Goal: Transaction & Acquisition: Book appointment/travel/reservation

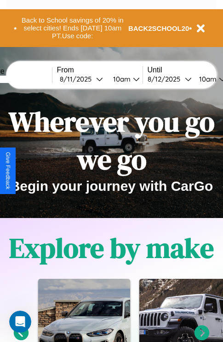
scroll to position [142, 0]
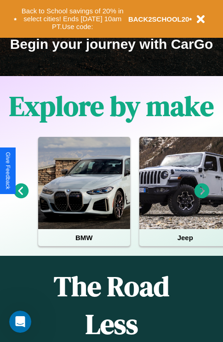
click at [202, 197] on icon at bounding box center [202, 190] width 15 height 15
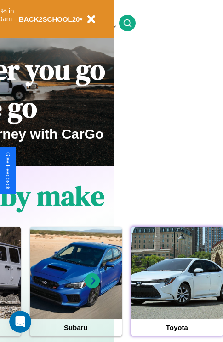
click at [177, 287] on div at bounding box center [177, 273] width 92 height 92
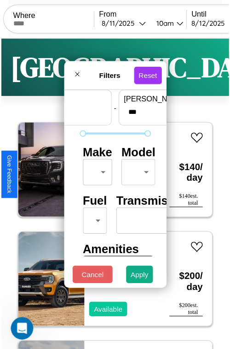
scroll to position [27, 0]
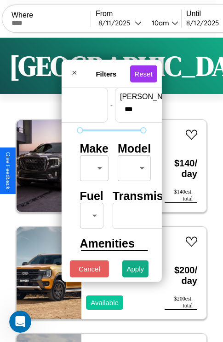
click at [93, 166] on body "CarGo Where From 8 / 11 / 2025 10am Until 8 / 12 / 2025 10am Become a Host Logi…" at bounding box center [111, 190] width 223 height 380
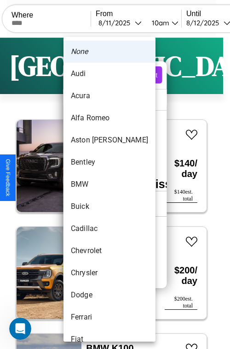
click at [92, 184] on li "BMW" at bounding box center [110, 184] width 92 height 22
type input "***"
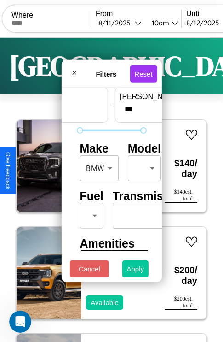
click at [136, 271] on button "Apply" at bounding box center [136, 268] width 27 height 17
